Goal: Task Accomplishment & Management: Use online tool/utility

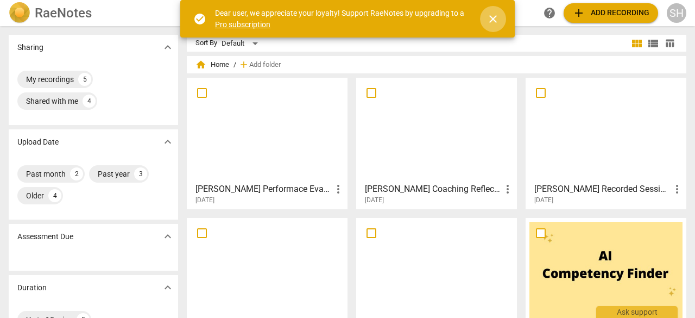
click at [489, 17] on span "close" at bounding box center [492, 18] width 13 height 13
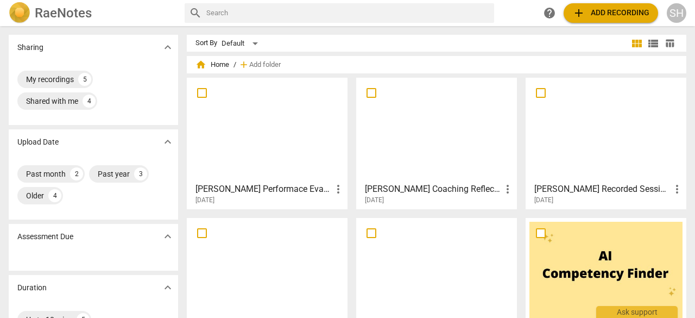
click at [581, 13] on span "add" at bounding box center [578, 13] width 13 height 13
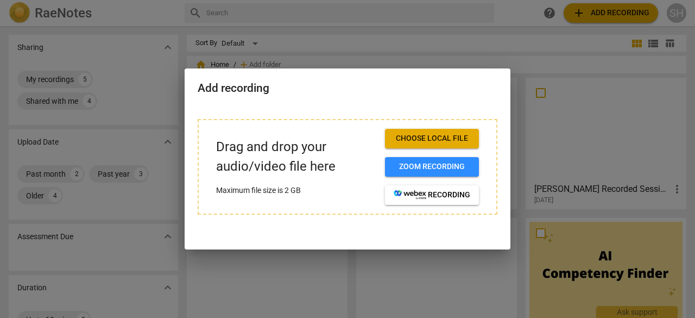
click at [443, 141] on span "Choose local file" at bounding box center [432, 138] width 77 height 11
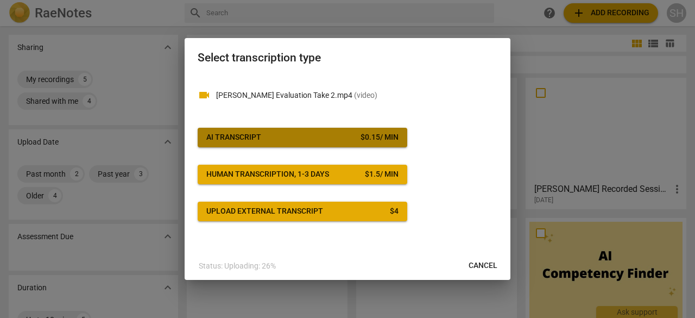
click at [358, 129] on button "AI Transcript $ 0.15 / min" at bounding box center [303, 138] width 210 height 20
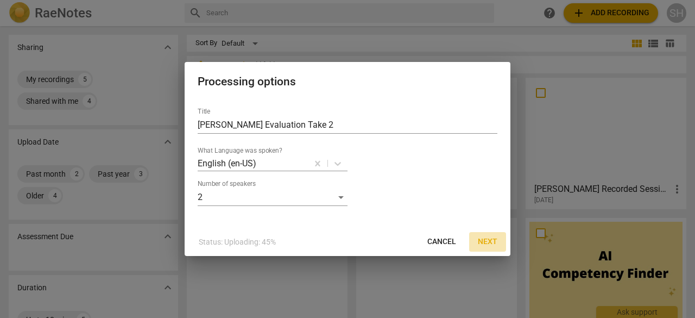
click at [492, 243] on span "Next" at bounding box center [488, 241] width 20 height 11
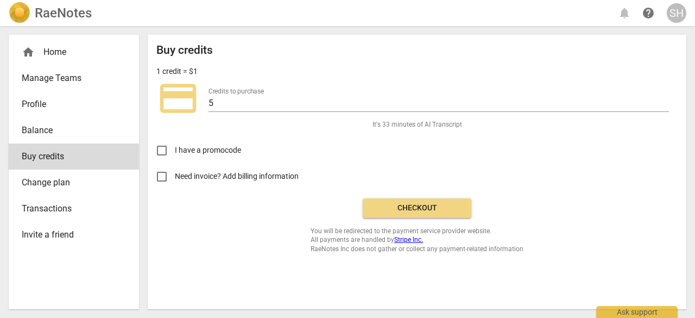
click at [392, 206] on span "Checkout" at bounding box center [416, 207] width 91 height 11
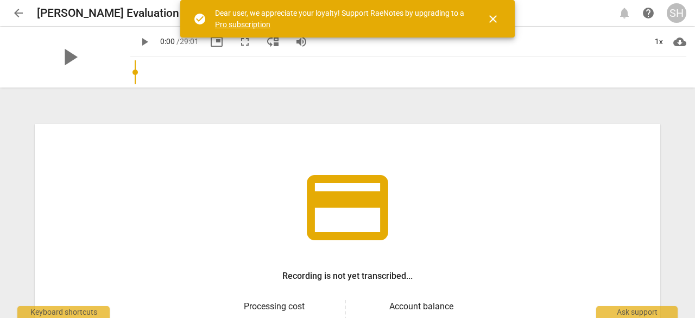
click at [497, 17] on span "close" at bounding box center [492, 18] width 13 height 13
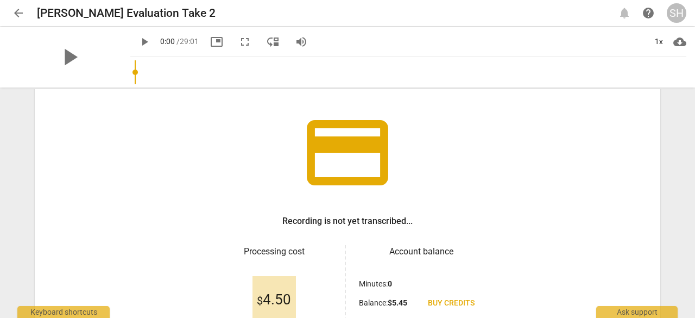
scroll to position [163, 0]
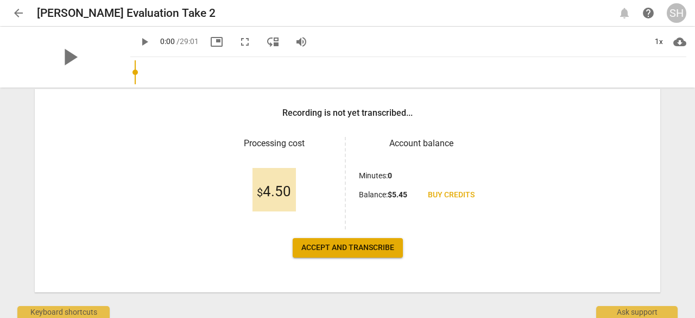
click at [304, 254] on button "Accept and transcribe" at bounding box center [348, 248] width 110 height 20
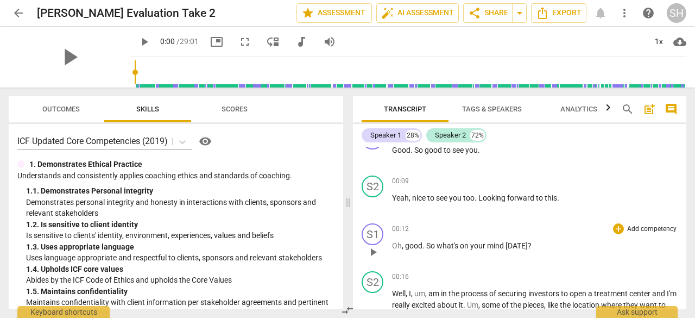
scroll to position [0, 0]
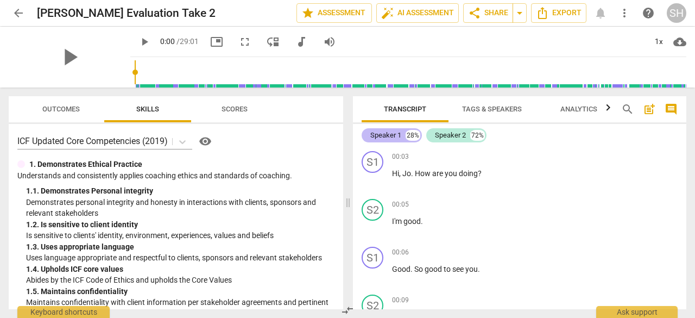
click at [388, 136] on div "Speaker 1" at bounding box center [385, 135] width 31 height 11
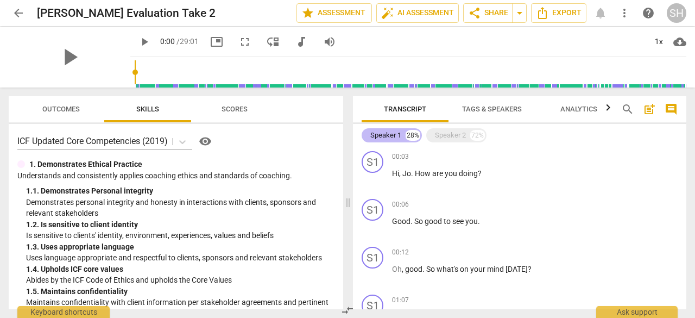
click at [388, 136] on div "Speaker 1" at bounding box center [385, 135] width 31 height 11
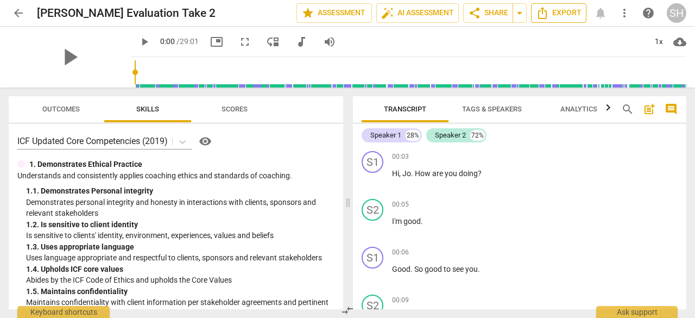
click at [553, 13] on span "Export" at bounding box center [559, 13] width 46 height 13
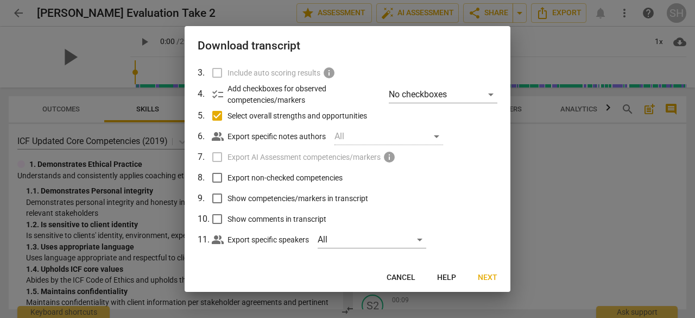
scroll to position [94, 0]
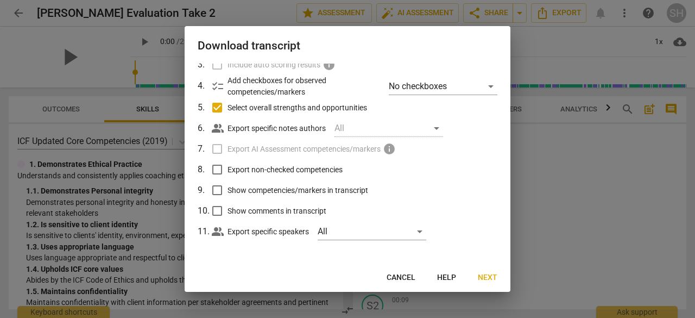
click at [403, 275] on span "Cancel" at bounding box center [401, 277] width 29 height 11
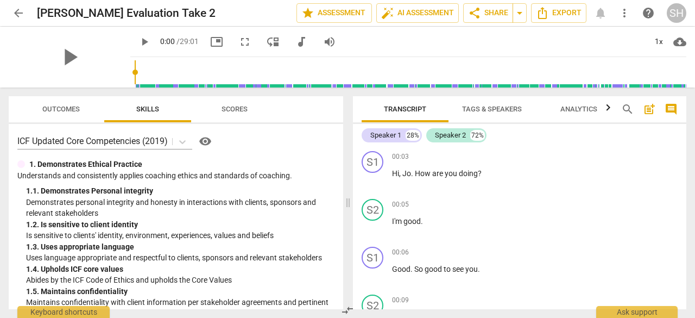
click at [485, 110] on span "Tags & Speakers" at bounding box center [492, 109] width 60 height 8
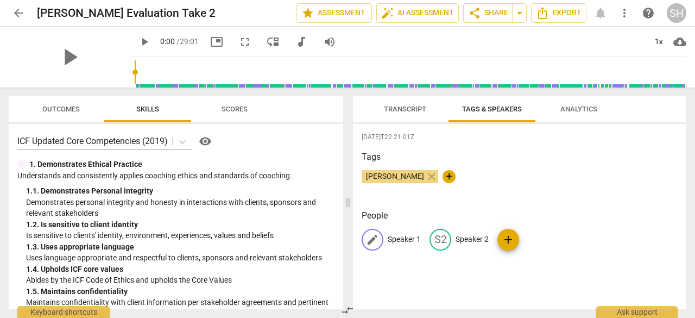
click at [396, 239] on p "Speaker 1" at bounding box center [404, 238] width 33 height 11
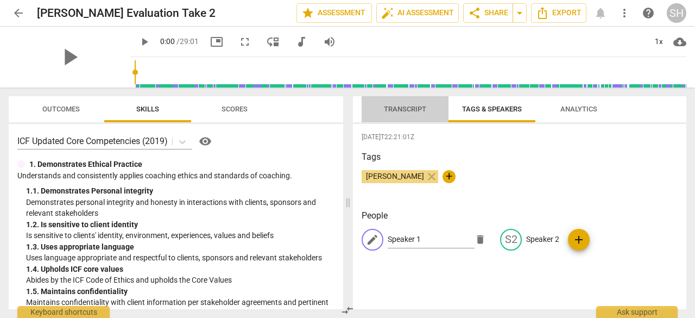
click at [403, 104] on span "Transcript" at bounding box center [405, 109] width 68 height 15
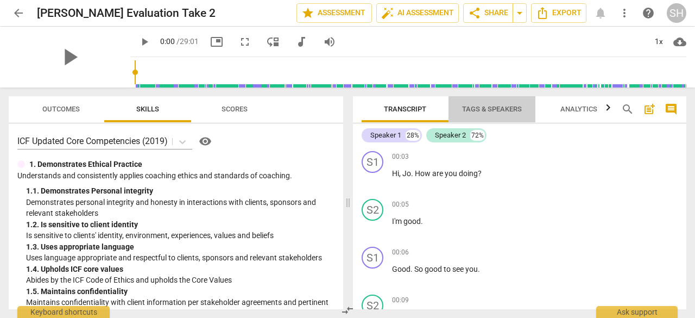
click at [470, 106] on span "Tags & Speakers" at bounding box center [492, 109] width 60 height 8
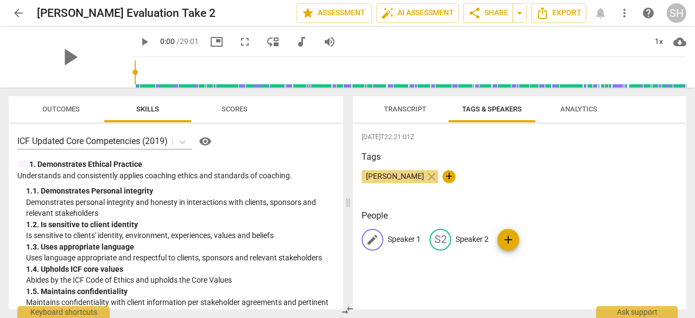
click at [407, 237] on p "Speaker 1" at bounding box center [404, 238] width 33 height 11
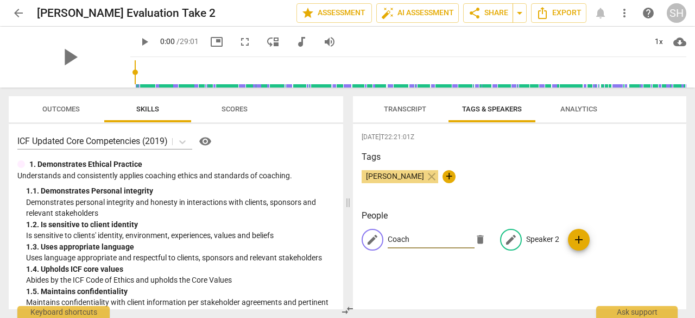
type input "Coach"
click at [545, 236] on p "Speaker 2" at bounding box center [542, 238] width 33 height 11
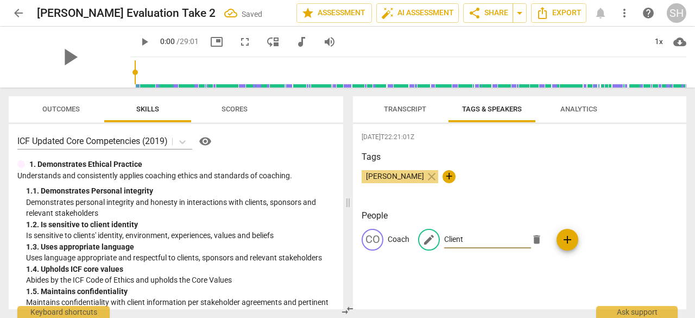
type input "Client"
click at [627, 254] on div "CO Coach edit Client delete add" at bounding box center [520, 244] width 316 height 30
click at [470, 283] on div "[DATE]T22:21:01Z Tags [PERSON_NAME] close + People CO Coach CL Client add" at bounding box center [519, 216] width 333 height 185
click at [398, 113] on span "Transcript" at bounding box center [405, 109] width 68 height 15
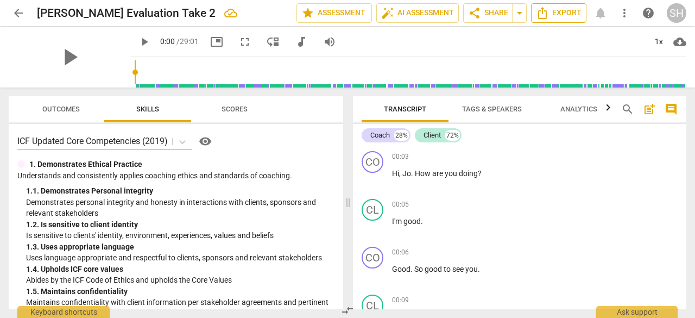
click at [555, 13] on span "Export" at bounding box center [559, 13] width 46 height 13
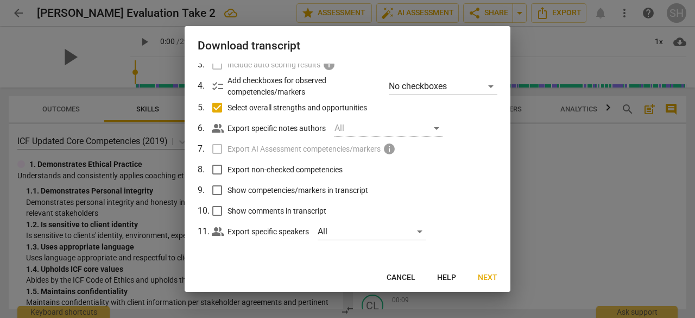
click at [491, 282] on span "Next" at bounding box center [488, 277] width 20 height 11
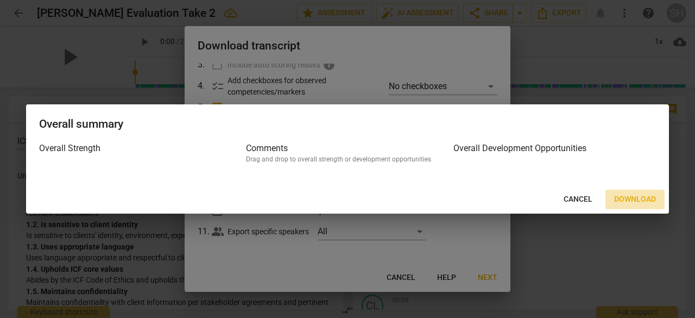
click at [623, 199] on span "Download" at bounding box center [635, 199] width 42 height 11
